Goal: Information Seeking & Learning: Learn about a topic

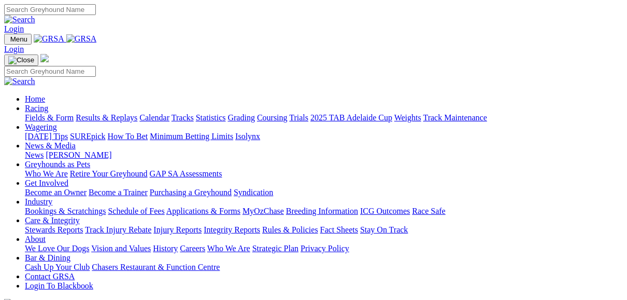
click at [38, 113] on link "Fields & Form" at bounding box center [49, 117] width 49 height 9
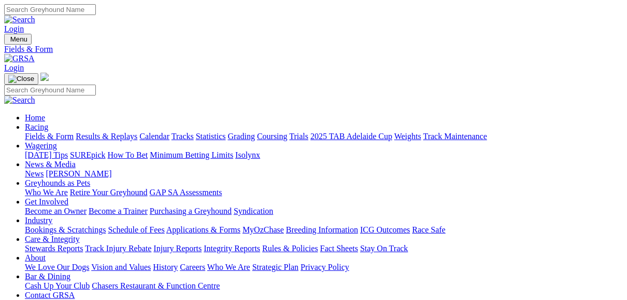
click at [137, 132] on link "Results & Replays" at bounding box center [107, 136] width 62 height 9
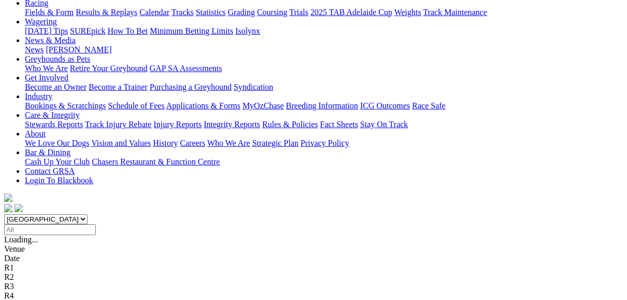
scroll to position [124, 0]
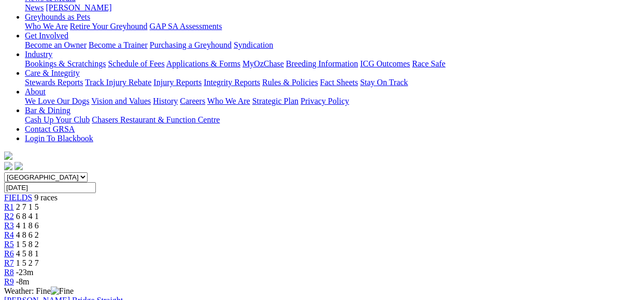
scroll to position [124, 0]
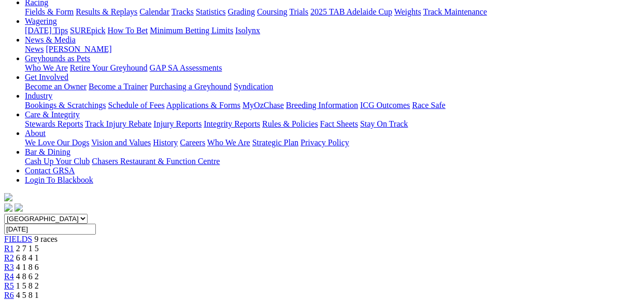
click at [14, 253] on link "R2" at bounding box center [9, 257] width 10 height 9
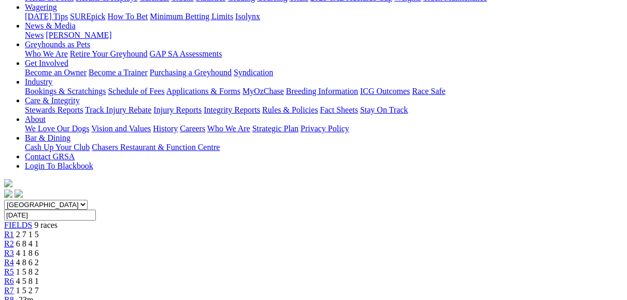
scroll to position [124, 0]
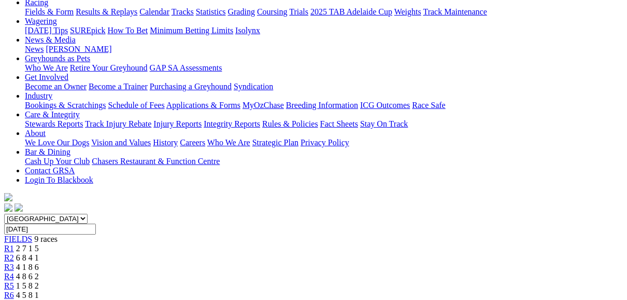
click at [14, 262] on span "R3" at bounding box center [9, 266] width 10 height 9
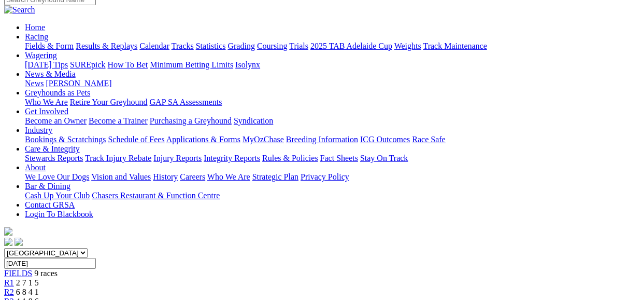
scroll to position [83, 0]
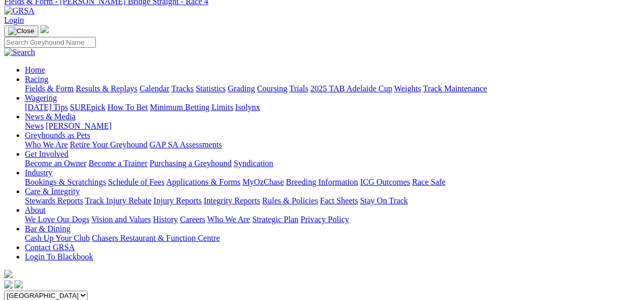
scroll to position [41, 0]
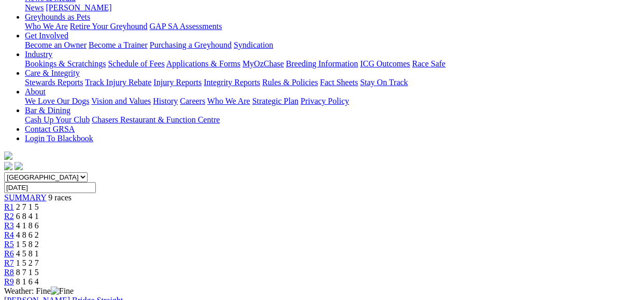
scroll to position [124, 0]
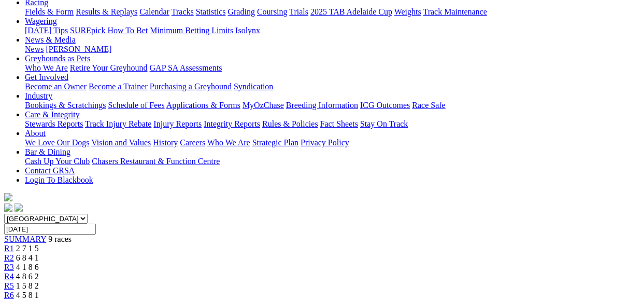
click at [14, 281] on link "R5" at bounding box center [9, 285] width 10 height 9
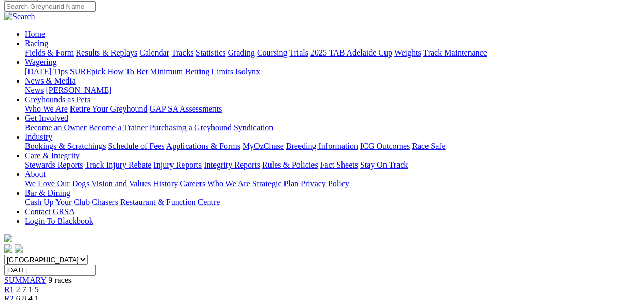
scroll to position [83, 0]
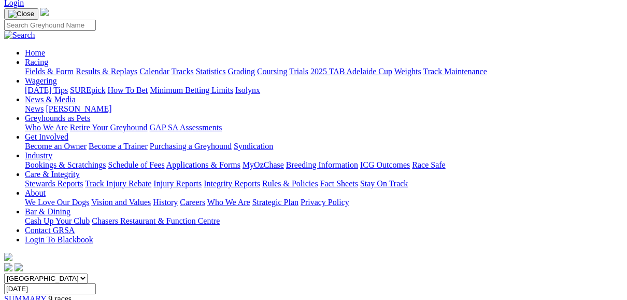
scroll to position [41, 0]
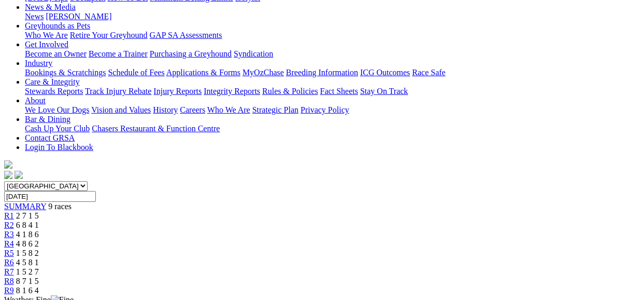
scroll to position [124, 0]
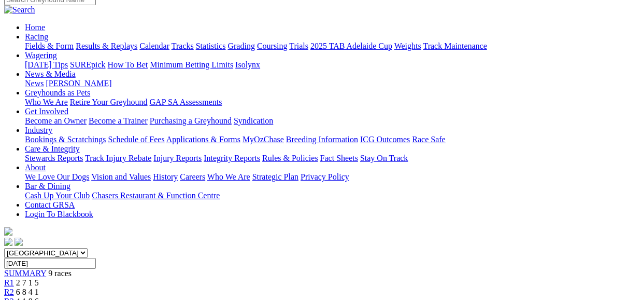
scroll to position [83, 0]
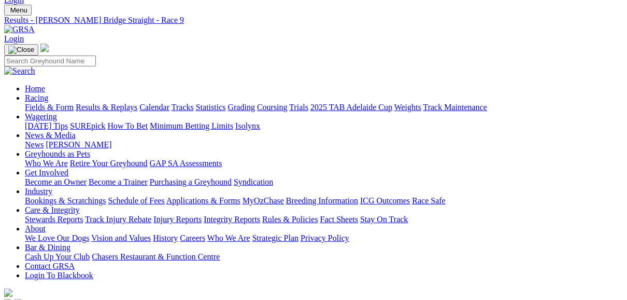
scroll to position [83, 0]
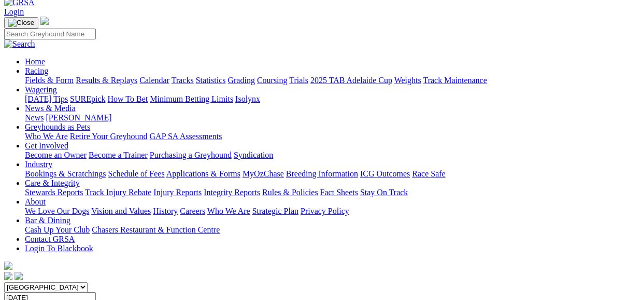
scroll to position [41, 0]
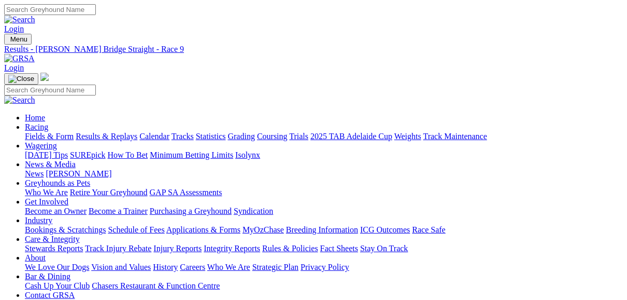
click at [53, 132] on link "Fields & Form" at bounding box center [49, 136] width 49 height 9
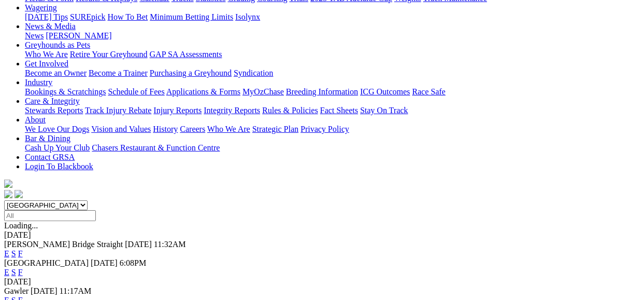
scroll to position [124, 0]
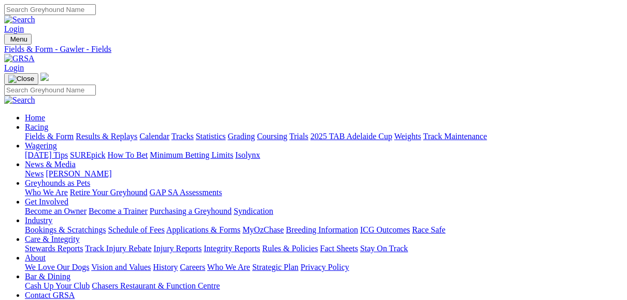
click at [55, 132] on link "Fields & Form" at bounding box center [49, 136] width 49 height 9
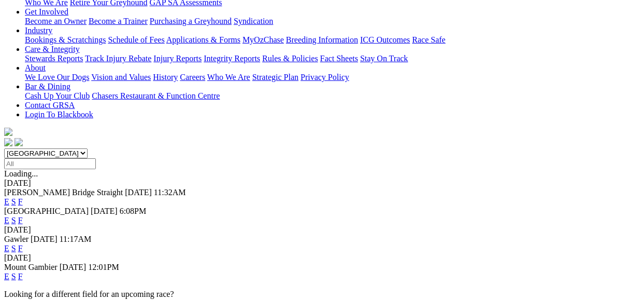
scroll to position [249, 0]
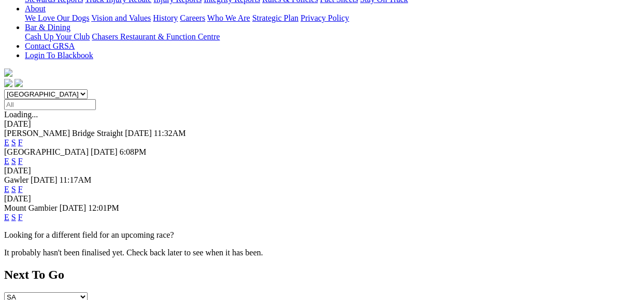
click at [23, 213] on link "F" at bounding box center [20, 217] width 5 height 9
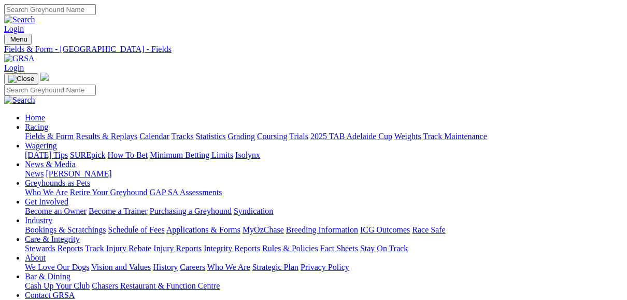
click at [47, 132] on link "Fields & Form" at bounding box center [49, 136] width 49 height 9
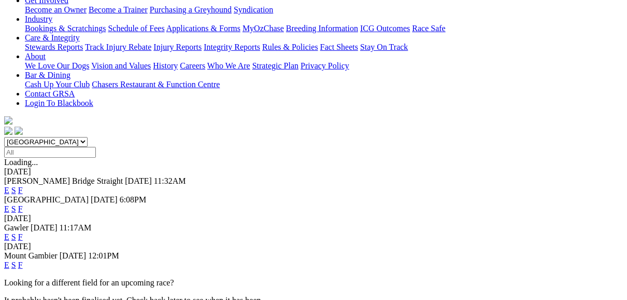
scroll to position [207, 0]
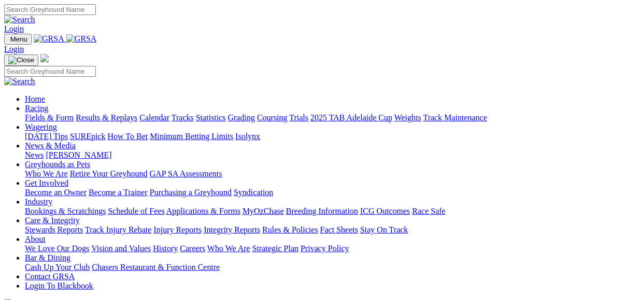
click at [35, 113] on link "Fields & Form" at bounding box center [49, 117] width 49 height 9
